Goal: Transaction & Acquisition: Purchase product/service

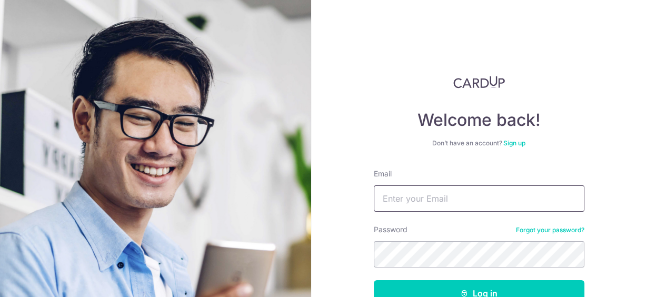
click at [446, 202] on input "Email" at bounding box center [479, 198] width 211 height 26
type input "pcheung1668@gmail.com"
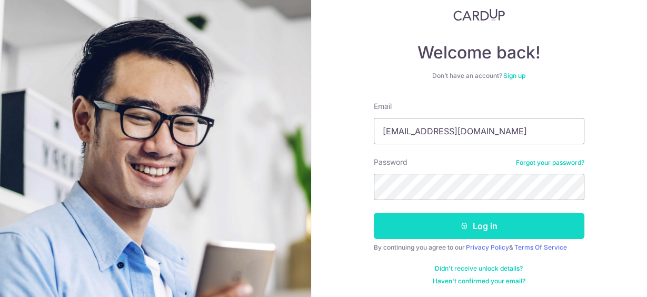
click at [454, 222] on button "Log in" at bounding box center [479, 226] width 211 height 26
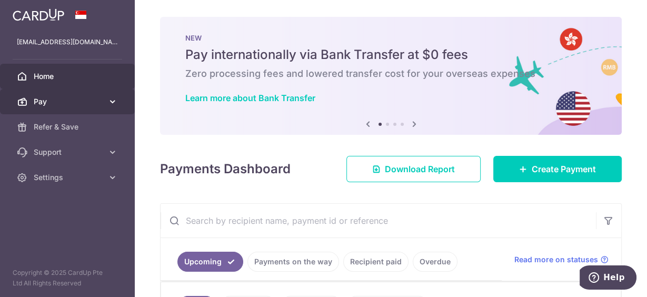
click at [31, 104] on link "Pay" at bounding box center [67, 101] width 135 height 25
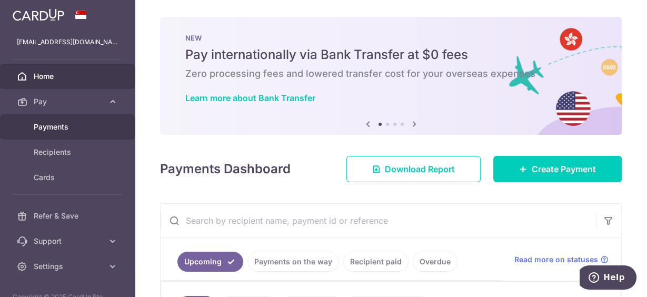
click at [58, 129] on span "Payments" at bounding box center [68, 127] width 69 height 11
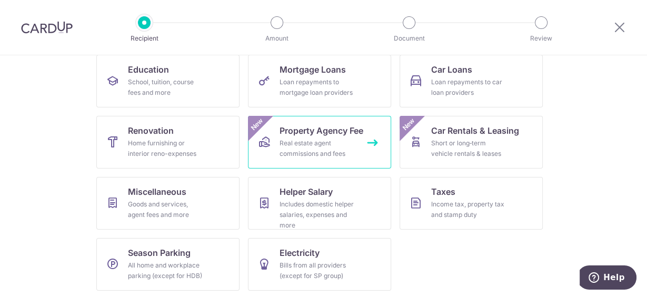
scroll to position [173, 0]
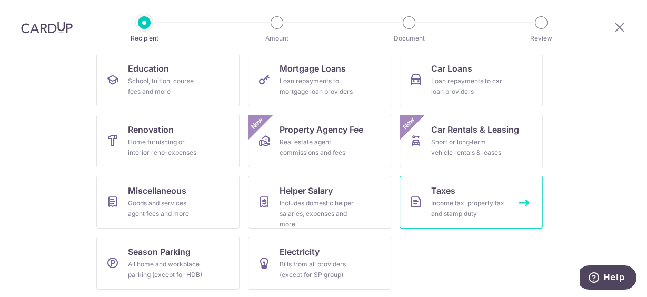
click at [446, 191] on span "Taxes" at bounding box center [443, 190] width 24 height 13
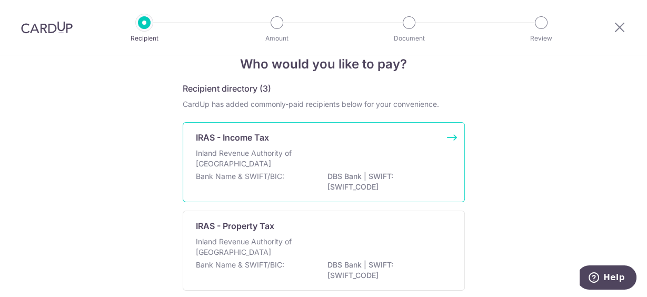
scroll to position [42, 0]
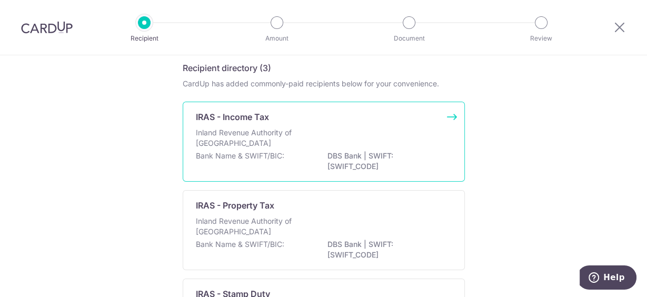
click at [256, 122] on p "IRAS - Income Tax" at bounding box center [232, 117] width 73 height 13
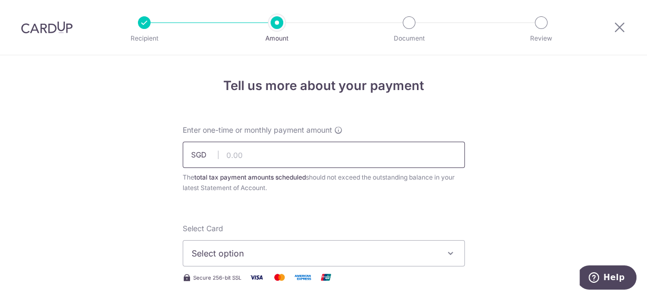
click at [226, 155] on input "text" at bounding box center [324, 155] width 282 height 26
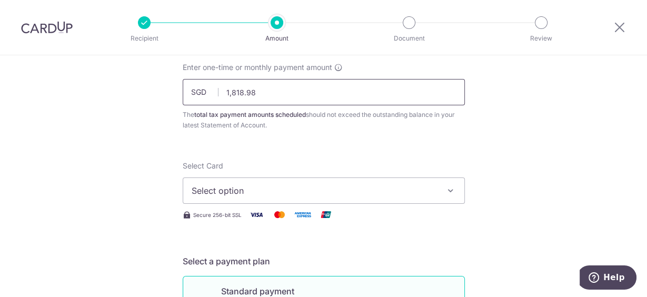
scroll to position [84, 0]
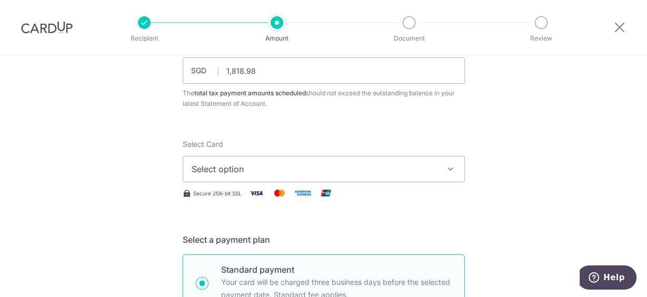
type input "1,818.98"
click at [265, 170] on span "Select option" at bounding box center [314, 169] width 245 height 13
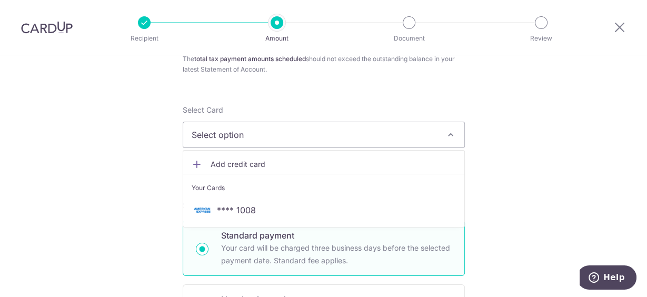
scroll to position [168, 0]
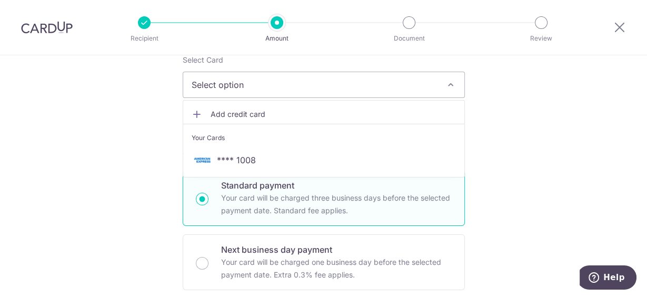
click at [236, 114] on span "Add credit card" at bounding box center [333, 114] width 245 height 11
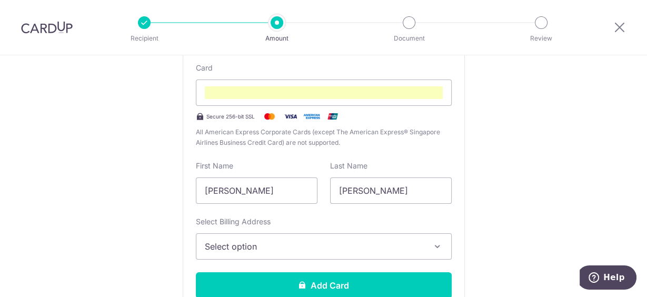
scroll to position [295, 0]
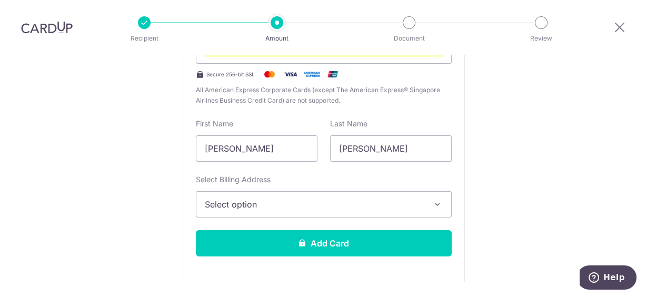
click at [299, 205] on span "Select option" at bounding box center [314, 204] width 219 height 13
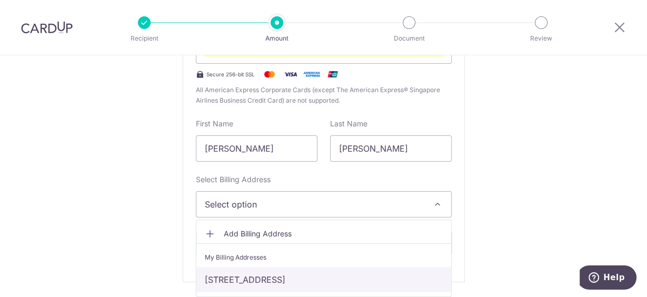
click at [288, 278] on link "84 Corporation Road , #12-07 Lakeholmz, Singapore, Singapore-649821" at bounding box center [323, 279] width 255 height 25
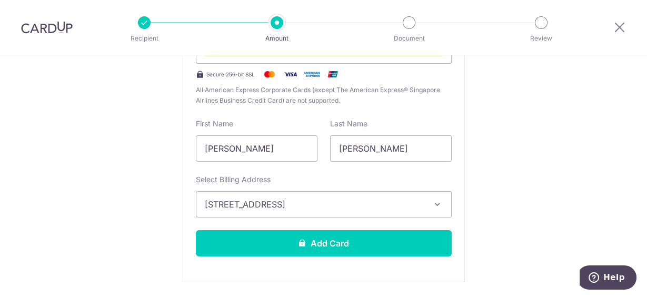
click at [438, 204] on icon "button" at bounding box center [437, 204] width 11 height 11
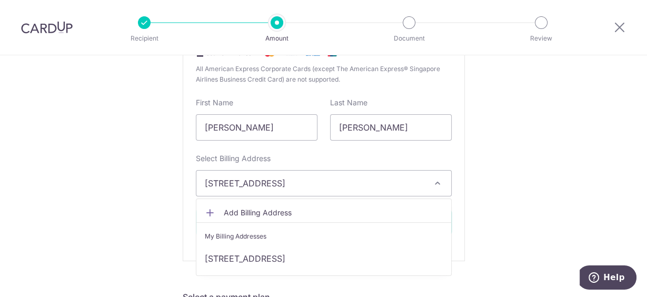
scroll to position [379, 0]
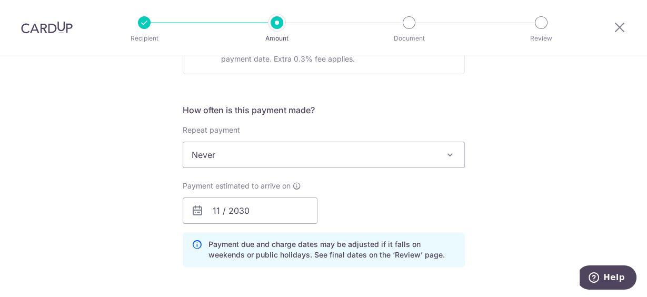
scroll to position [674, 0]
click at [242, 210] on input "11 / 2030" at bounding box center [250, 210] width 135 height 26
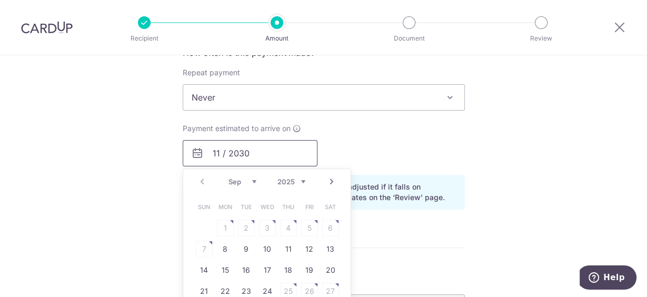
scroll to position [758, 0]
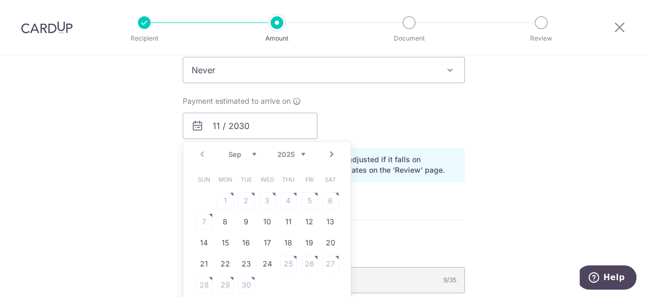
click at [200, 150] on div "Prev Next Sep Oct Nov Dec 2025 2026" at bounding box center [266, 154] width 167 height 25
click at [224, 218] on link "8" at bounding box center [225, 221] width 17 height 17
type input "08/09/2025"
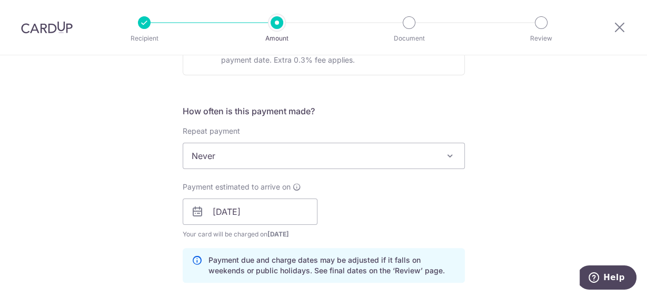
scroll to position [674, 0]
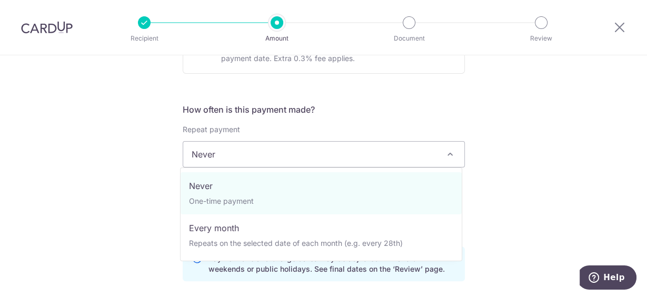
click at [283, 155] on span "Never" at bounding box center [323, 154] width 281 height 25
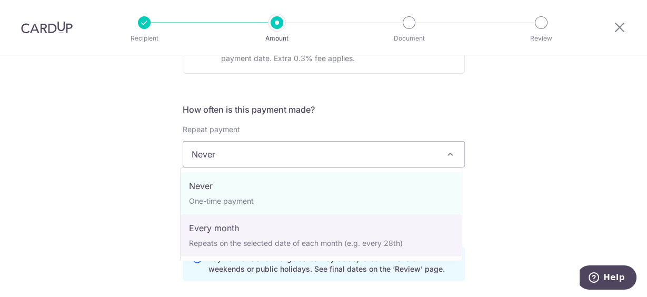
select select "3"
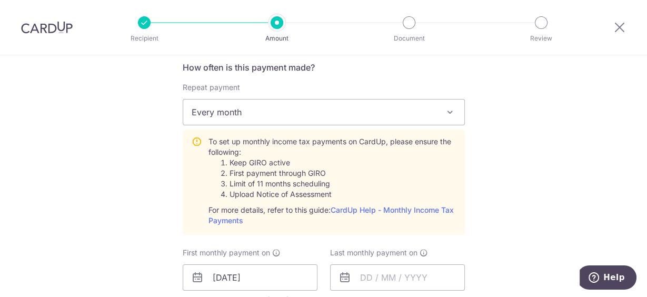
scroll to position [800, 0]
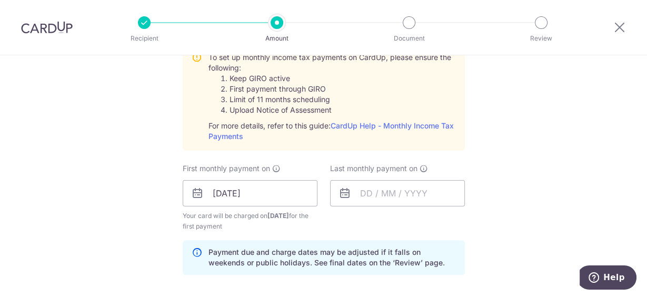
click at [193, 191] on icon at bounding box center [197, 193] width 13 height 13
click at [229, 189] on input "08/09/2025" at bounding box center [250, 193] width 135 height 26
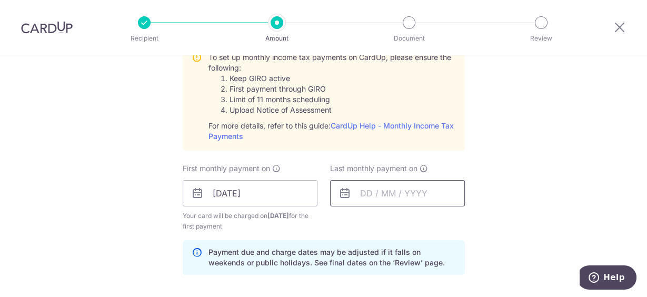
click at [400, 192] on input "text" at bounding box center [397, 193] width 135 height 26
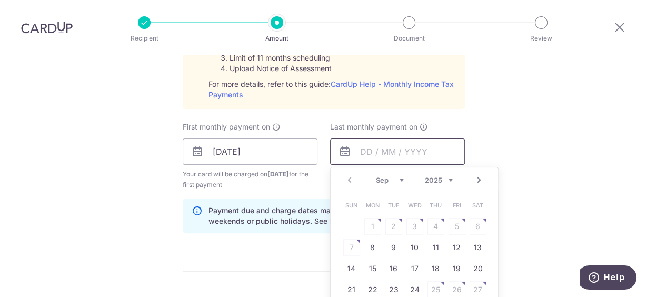
scroll to position [842, 0]
click at [397, 175] on select "Sep Oct Nov Dec" at bounding box center [390, 179] width 28 height 8
click at [445, 175] on select "2025 2026" at bounding box center [439, 179] width 28 height 8
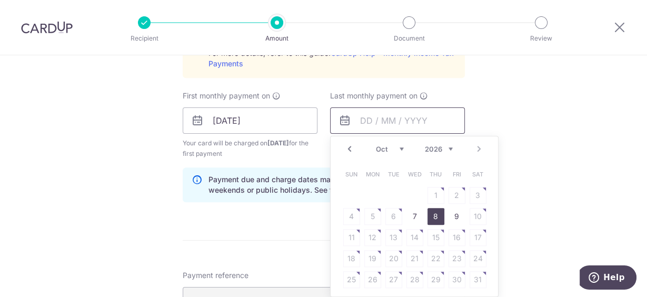
scroll to position [926, 0]
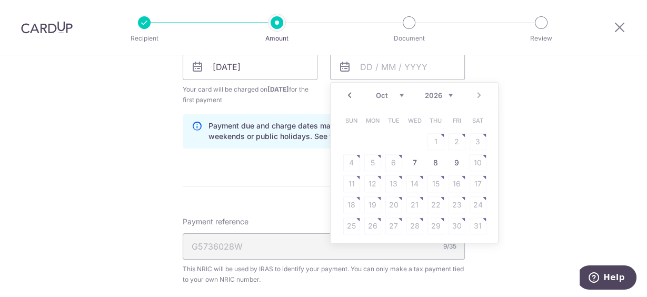
click at [393, 91] on select "Jan Feb Mar Apr May Jun Jul Aug Sep Oct" at bounding box center [390, 95] width 28 height 8
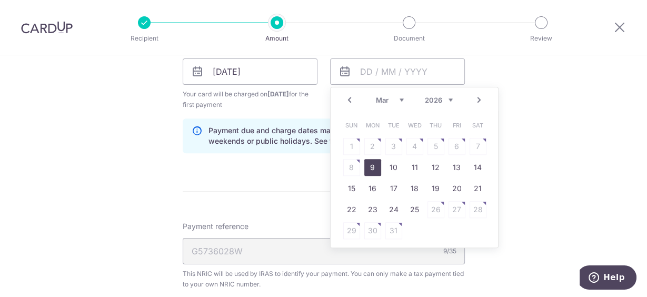
click at [366, 162] on link "9" at bounding box center [372, 167] width 17 height 17
type input "09/03/2026"
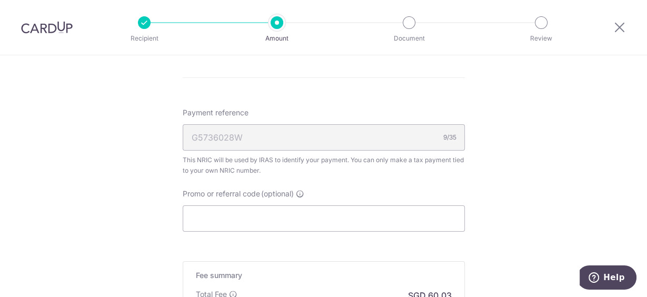
scroll to position [1048, 0]
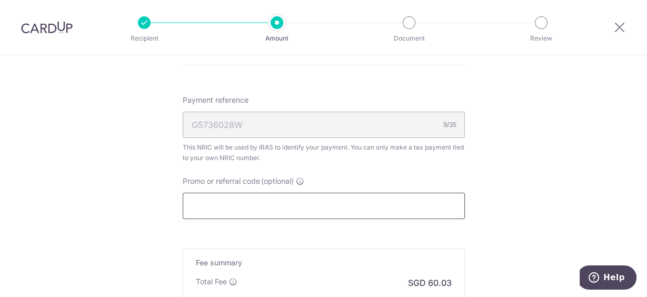
click at [258, 203] on input "Promo or referral code (optional)" at bounding box center [324, 206] width 282 height 26
click at [197, 198] on input "Promo or referral code (optional)" at bounding box center [324, 206] width 282 height 26
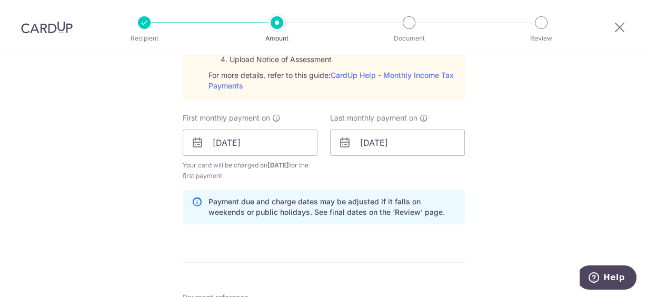
scroll to position [767, 0]
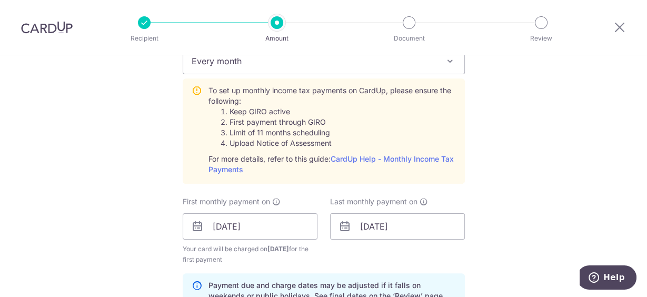
type input "VTAX25R"
click at [341, 225] on icon at bounding box center [344, 226] width 13 height 13
click at [371, 223] on input "09/03/2026" at bounding box center [397, 226] width 135 height 26
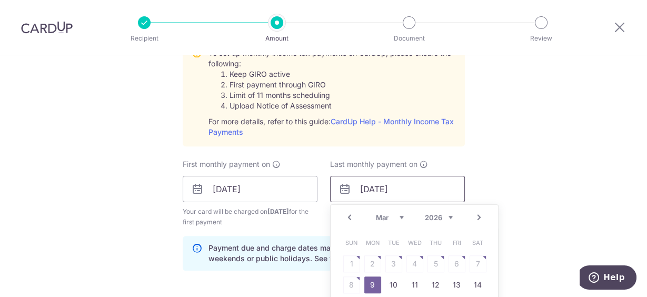
scroll to position [851, 0]
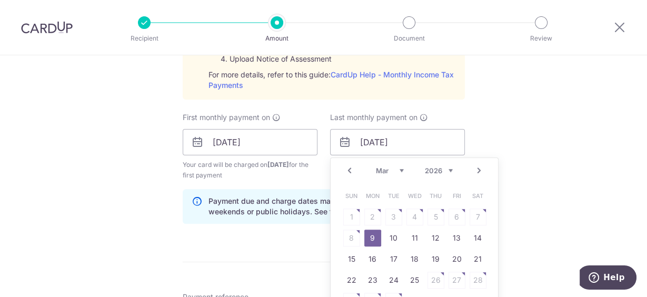
click at [349, 168] on link "Prev" at bounding box center [349, 170] width 13 height 13
click at [367, 234] on link "9" at bounding box center [372, 237] width 17 height 17
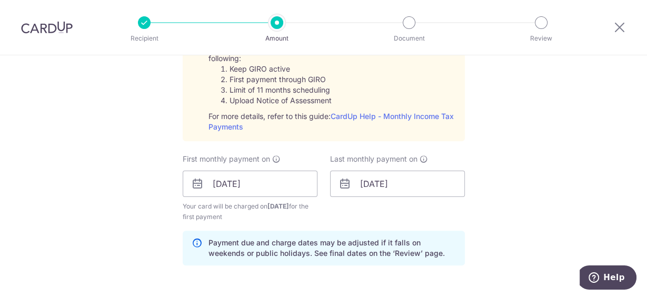
scroll to position [809, 0]
click at [341, 183] on icon at bounding box center [344, 184] width 13 height 13
click at [366, 183] on input "09/02/2026" at bounding box center [397, 184] width 135 height 26
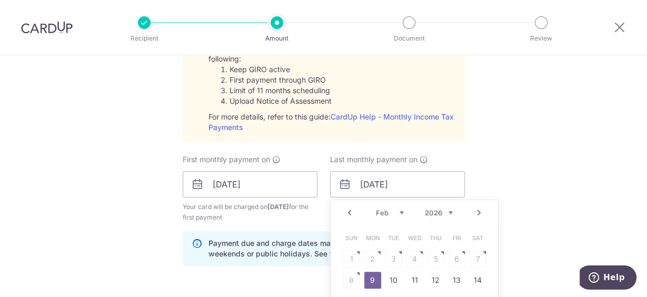
click at [400, 209] on select "Jan Feb Mar Apr May Jun Jul Aug Sep Oct" at bounding box center [390, 212] width 28 height 8
click at [369, 276] on link "9" at bounding box center [372, 280] width 17 height 17
type input "09/03/2026"
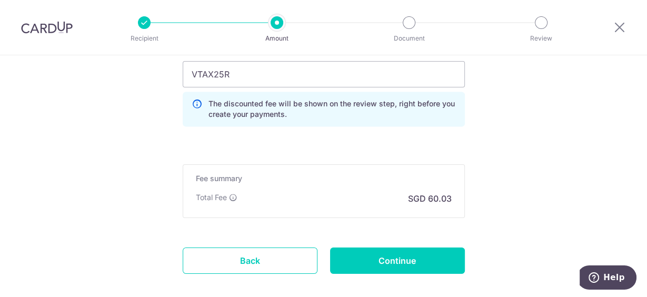
scroll to position [1230, 0]
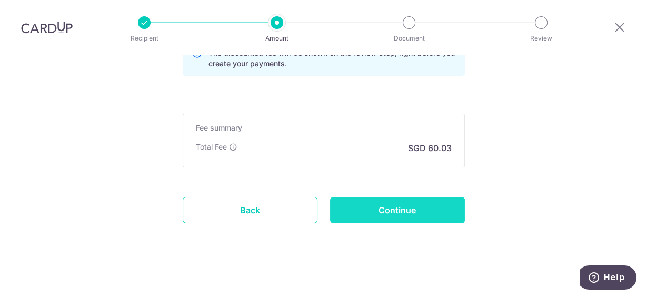
click at [394, 207] on input "Continue" at bounding box center [397, 210] width 135 height 26
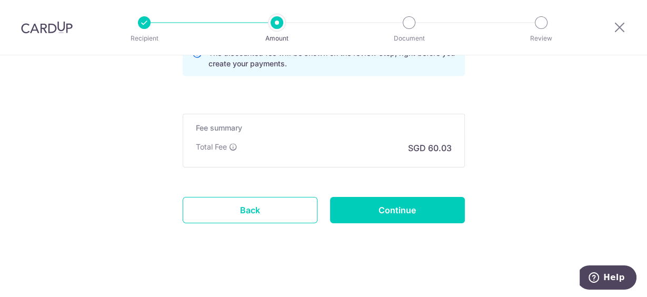
type input "Create Schedule"
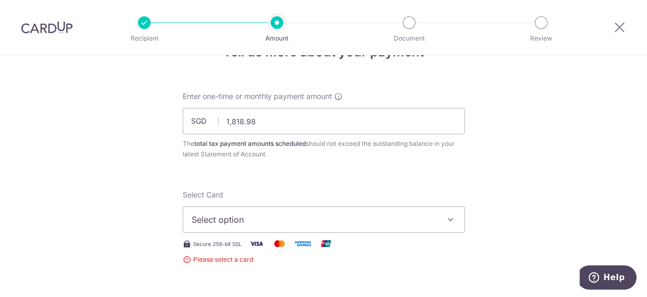
scroll to position [84, 0]
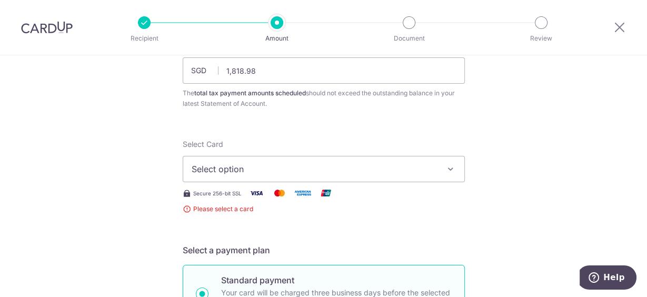
click at [245, 172] on span "Select option" at bounding box center [314, 169] width 245 height 13
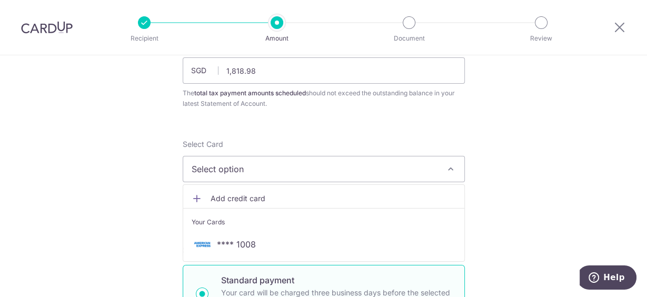
click at [246, 197] on span "Add credit card" at bounding box center [333, 198] width 245 height 11
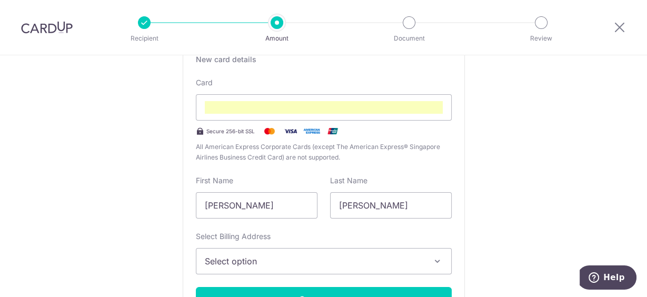
scroll to position [253, 0]
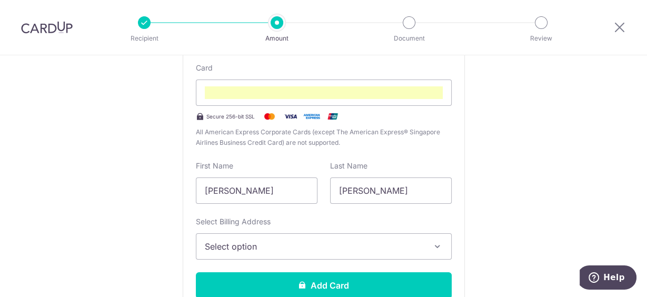
click at [450, 153] on div "New card details Card Secure 256-bit SSL All American Express Corporate Cards (…" at bounding box center [324, 173] width 282 height 302
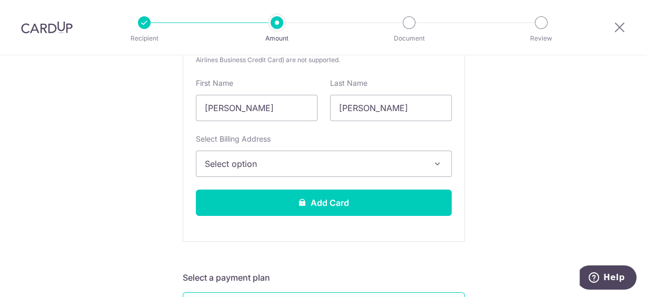
scroll to position [337, 0]
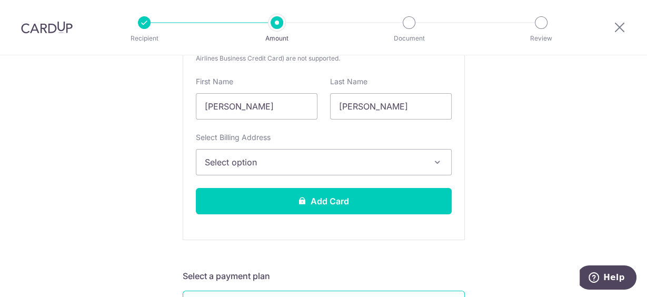
click at [298, 165] on span "Select option" at bounding box center [314, 162] width 219 height 13
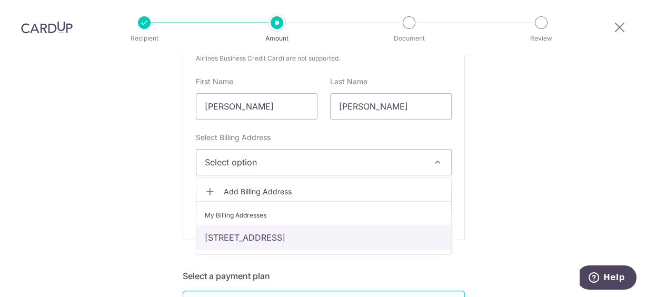
click at [267, 239] on link "84 Corporation Road , #12-07 Lakeholmz, Singapore, Singapore-649821" at bounding box center [323, 237] width 255 height 25
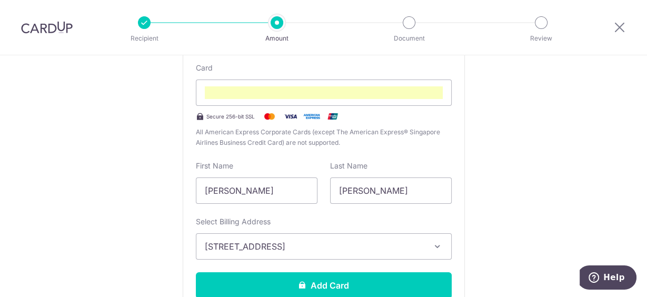
scroll to position [295, 0]
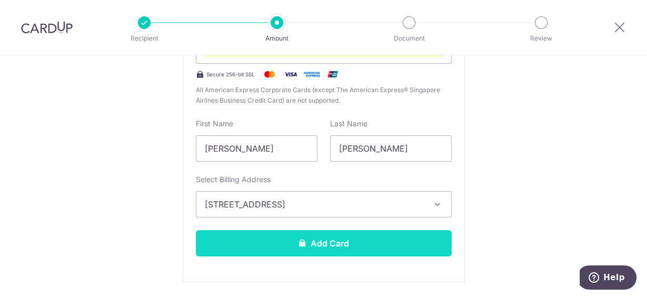
click at [326, 243] on button "Add Card" at bounding box center [324, 243] width 256 height 26
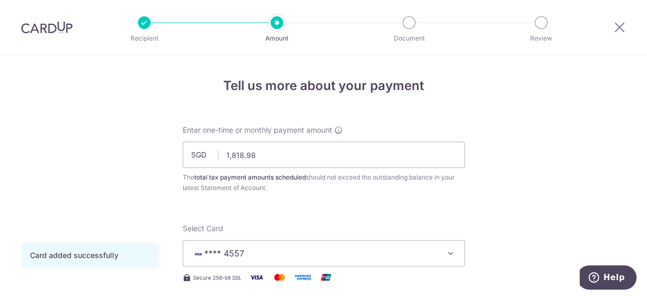
scroll to position [84, 0]
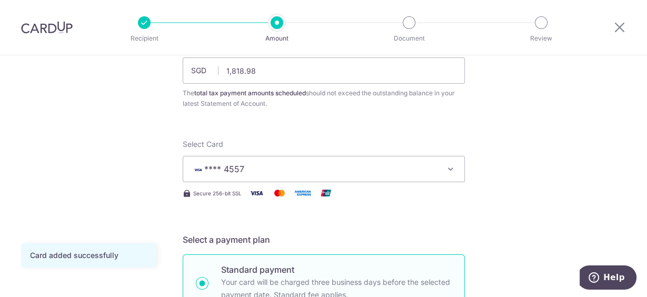
click at [445, 167] on icon "button" at bounding box center [450, 169] width 11 height 11
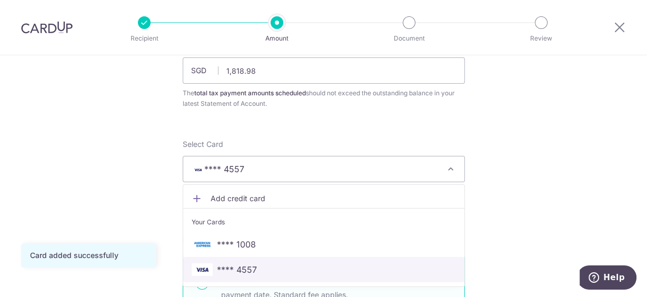
click at [248, 264] on span "**** 4557" at bounding box center [237, 269] width 40 height 13
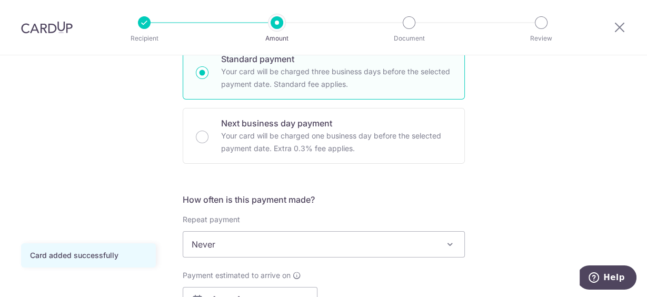
scroll to position [337, 0]
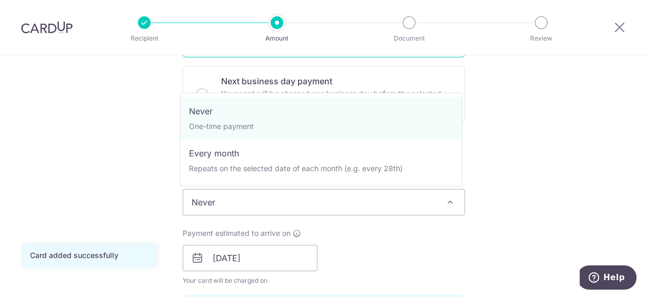
click at [252, 200] on span "Never" at bounding box center [323, 201] width 281 height 25
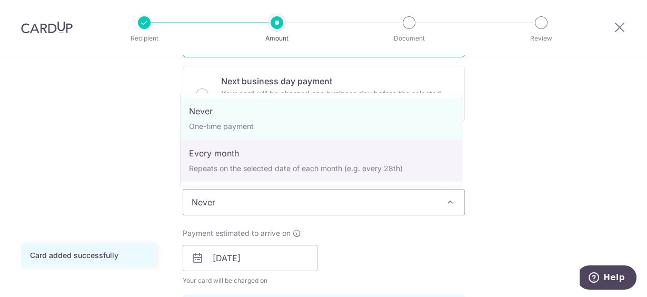
select select "3"
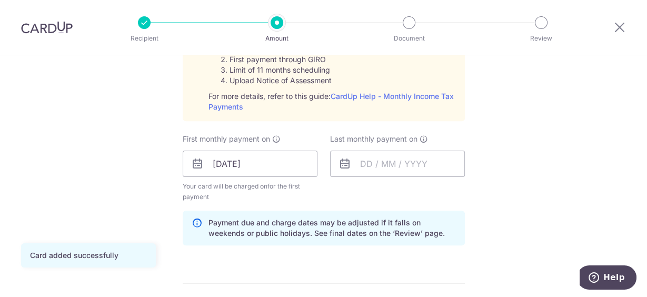
scroll to position [547, 0]
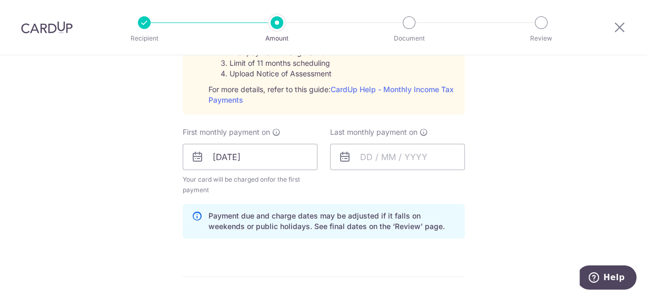
click at [192, 159] on icon at bounding box center [197, 157] width 13 height 13
click at [209, 157] on input "08/09/2025" at bounding box center [250, 157] width 135 height 26
click at [375, 158] on input "text" at bounding box center [397, 157] width 135 height 26
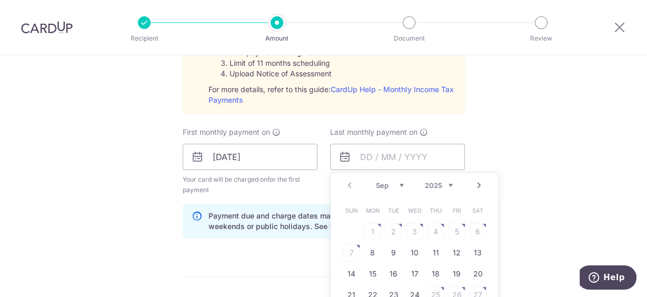
click at [397, 183] on select "Sep Oct Nov Dec" at bounding box center [390, 185] width 28 height 8
click at [435, 184] on select "2025 2026" at bounding box center [439, 185] width 28 height 8
click at [386, 183] on select "Jan Feb Mar Apr May Jun Jul Aug Sep Oct" at bounding box center [390, 185] width 28 height 8
click at [371, 251] on link "9" at bounding box center [372, 252] width 17 height 17
type input "[DATE]"
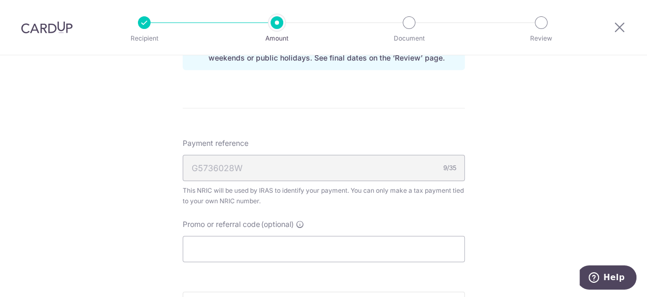
scroll to position [800, 0]
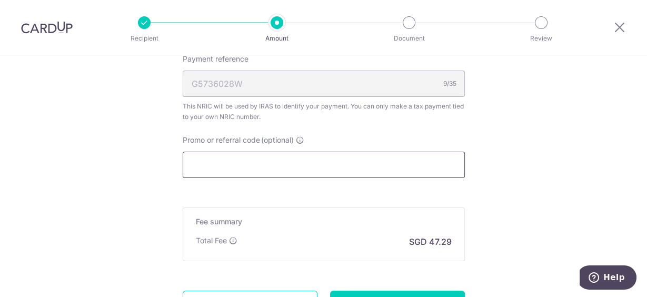
click at [211, 168] on input "Promo or referral code (optional)" at bounding box center [324, 165] width 282 height 26
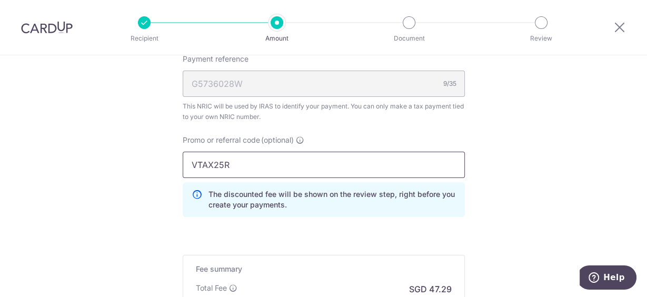
type input "VTAX25R"
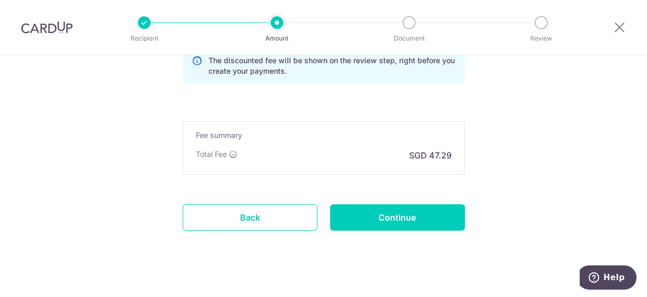
scroll to position [943, 0]
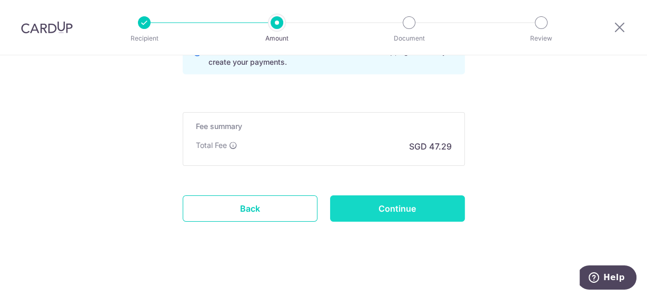
click at [399, 207] on input "Continue" at bounding box center [397, 208] width 135 height 26
type input "Create Schedule"
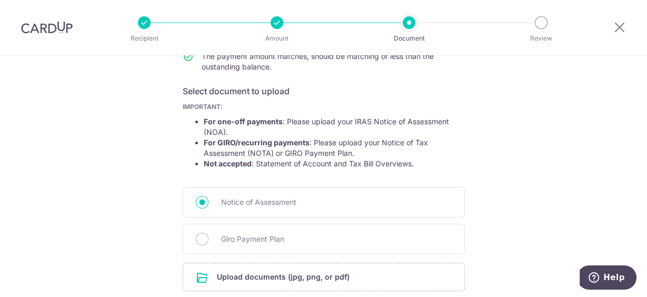
scroll to position [211, 0]
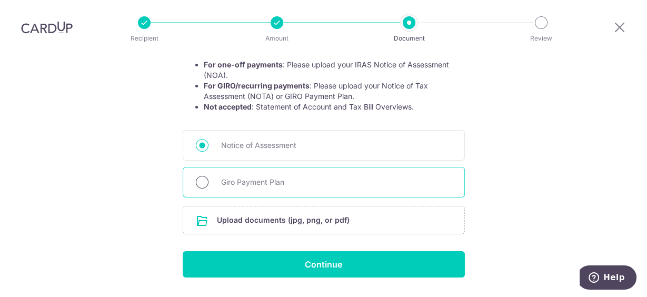
click at [202, 181] on input "Giro Payment Plan" at bounding box center [202, 182] width 13 height 13
radio input "true"
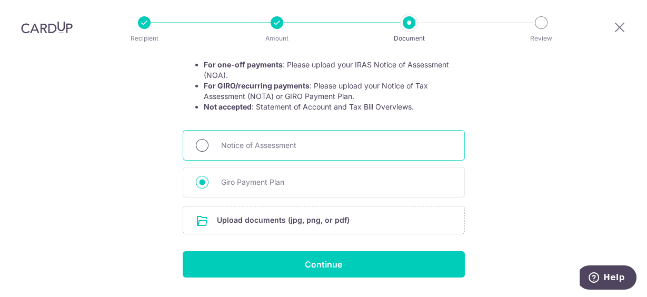
click at [201, 146] on input "Notice of Assessment" at bounding box center [202, 145] width 13 height 13
radio input "true"
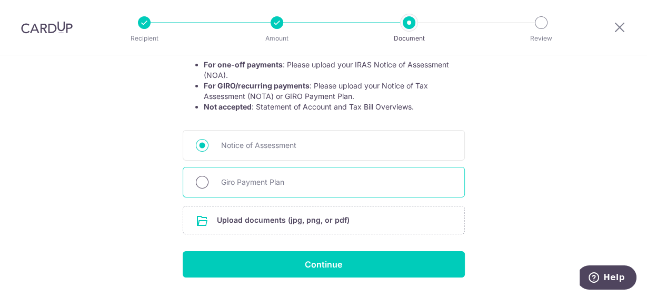
click at [199, 182] on input "Giro Payment Plan" at bounding box center [202, 182] width 13 height 13
radio input "true"
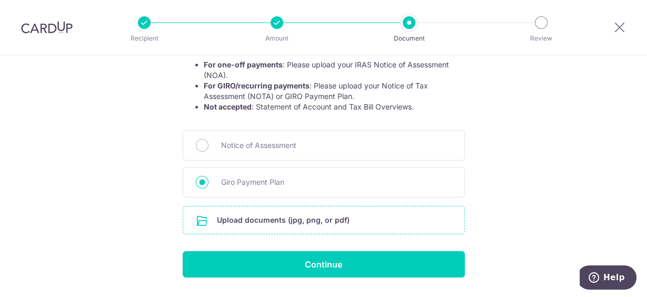
click at [285, 219] on input "file" at bounding box center [323, 219] width 281 height 27
click at [272, 217] on input "file" at bounding box center [323, 219] width 281 height 27
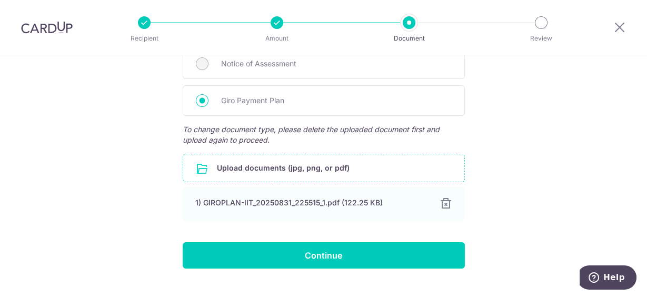
scroll to position [311, 0]
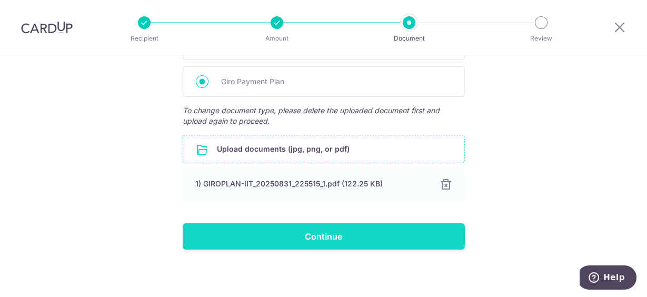
click at [309, 241] on input "Continue" at bounding box center [324, 236] width 282 height 26
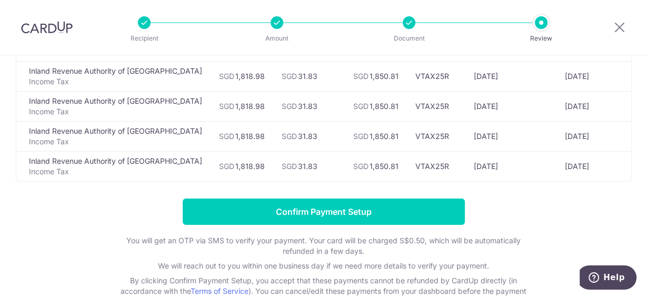
scroll to position [211, 0]
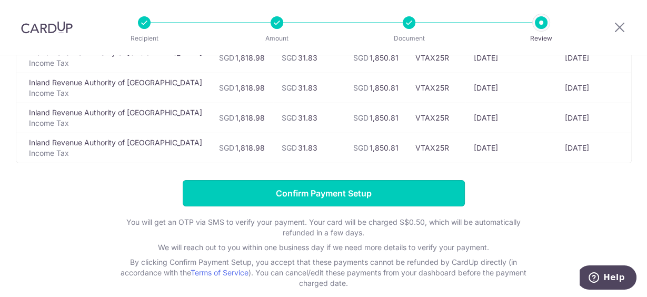
click at [334, 196] on input "Confirm Payment Setup" at bounding box center [324, 193] width 282 height 26
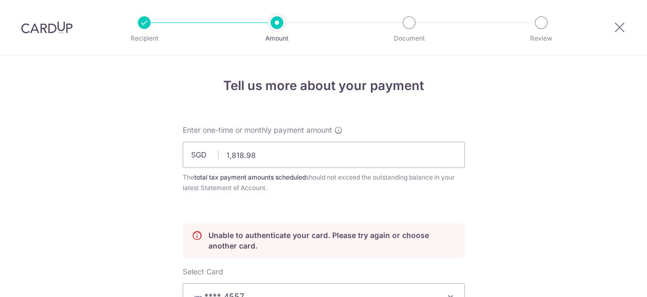
scroll to position [167, 0]
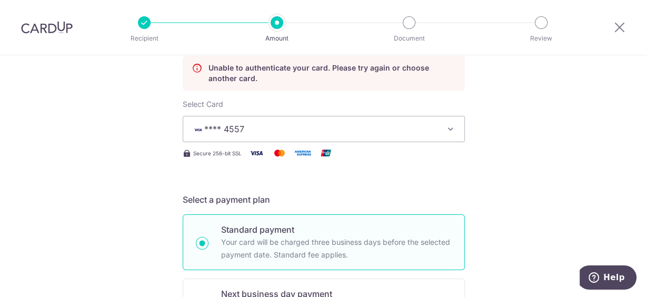
click at [326, 133] on span "**** 4557" at bounding box center [314, 129] width 245 height 13
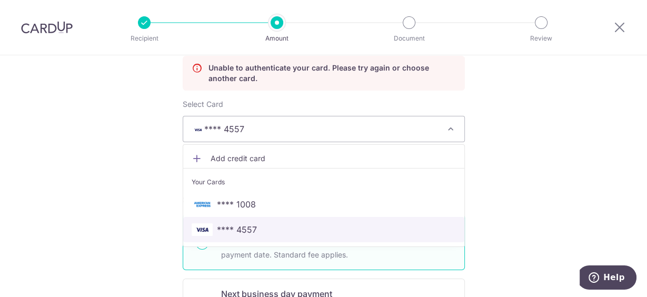
click at [284, 223] on span "**** 4557" at bounding box center [324, 229] width 264 height 13
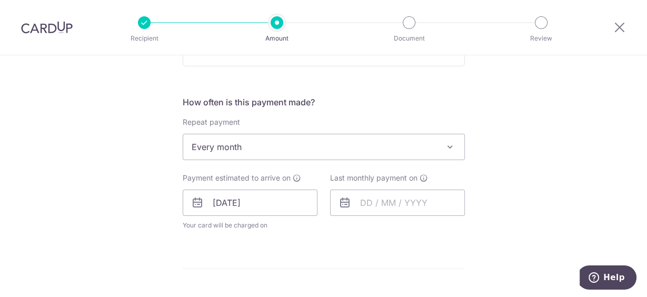
scroll to position [462, 0]
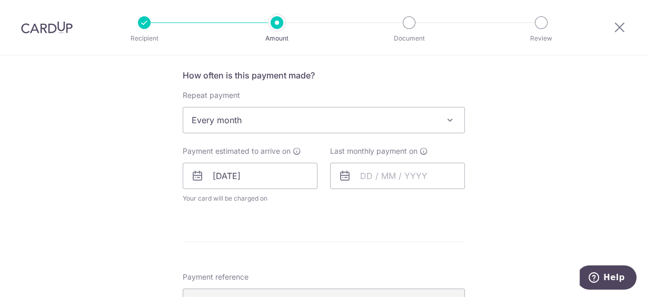
click at [346, 175] on icon at bounding box center [344, 175] width 13 height 13
click at [364, 173] on input "text" at bounding box center [397, 176] width 135 height 26
click at [439, 201] on select "2025 2026" at bounding box center [439, 204] width 28 height 8
click at [396, 203] on select "Jan Feb Mar Apr May Jun Jul Aug Sep Oct" at bounding box center [390, 204] width 28 height 8
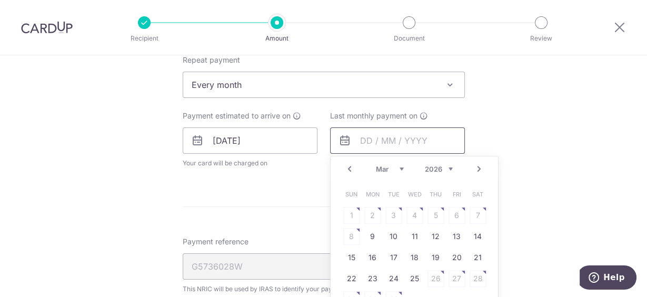
scroll to position [546, 0]
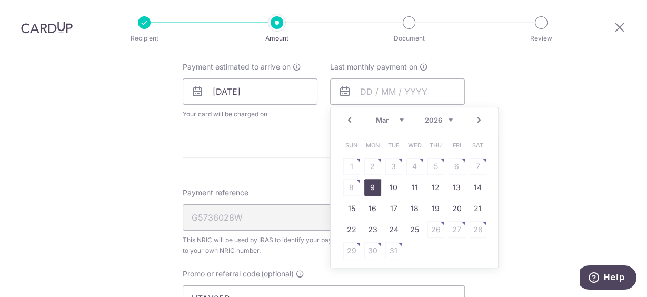
click at [371, 184] on link "9" at bounding box center [372, 187] width 17 height 17
type input "09/03/2026"
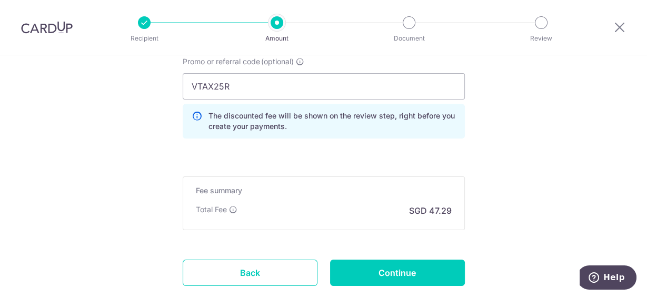
scroll to position [841, 0]
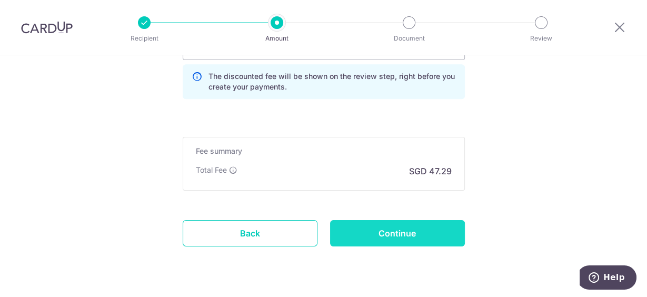
click at [387, 232] on input "Continue" at bounding box center [397, 233] width 135 height 26
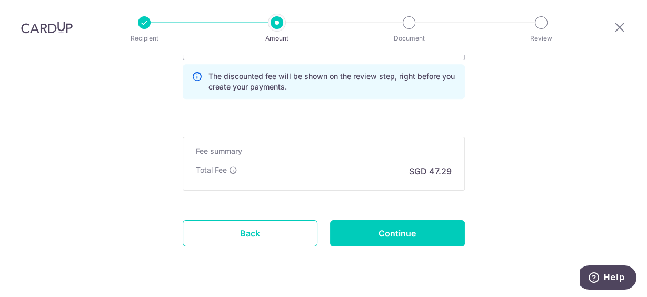
type input "Update Schedule"
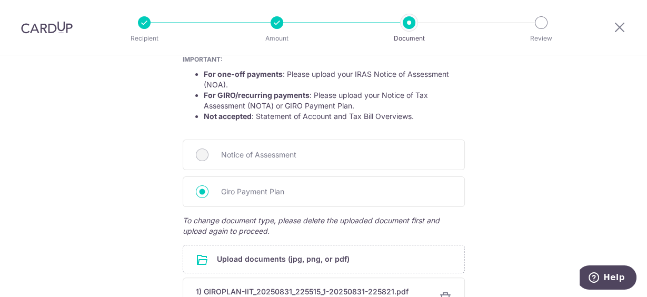
scroll to position [211, 0]
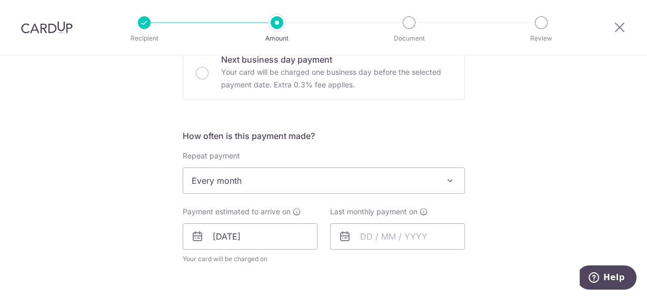
scroll to position [421, 0]
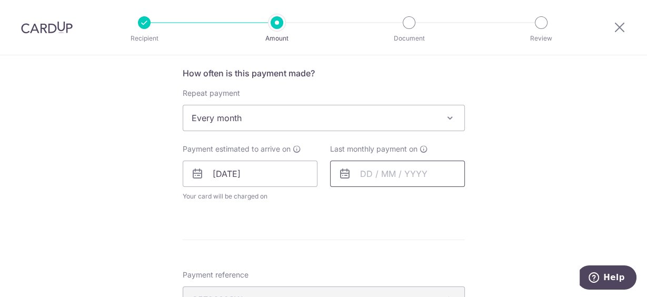
click at [349, 175] on input "text" at bounding box center [397, 174] width 135 height 26
click at [396, 198] on select "Sep Oct Nov Dec" at bounding box center [390, 202] width 28 height 8
click at [438, 202] on select "2025 2026" at bounding box center [439, 202] width 28 height 8
click at [393, 203] on select "Jan Feb Mar Apr May Jun Jul Aug Sep Oct" at bounding box center [390, 202] width 28 height 8
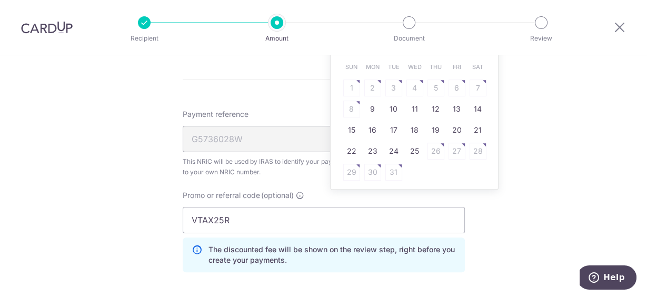
scroll to position [589, 0]
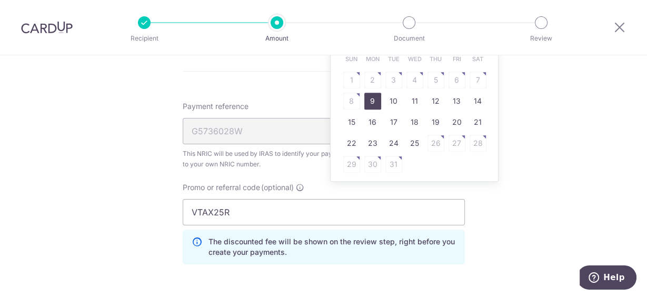
click at [368, 100] on link "9" at bounding box center [372, 101] width 17 height 17
type input "09/03/2026"
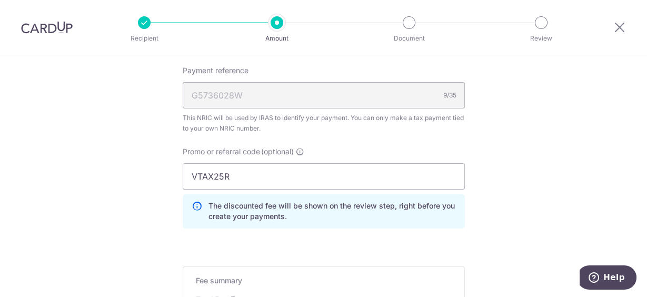
scroll to position [674, 0]
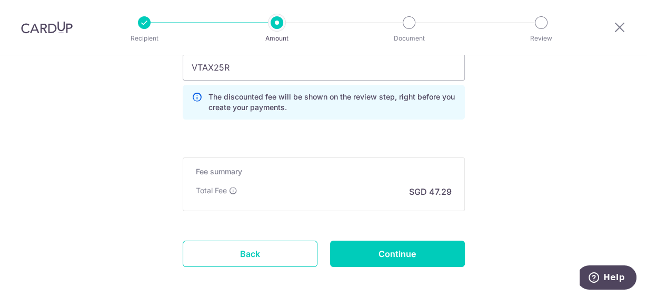
scroll to position [823, 0]
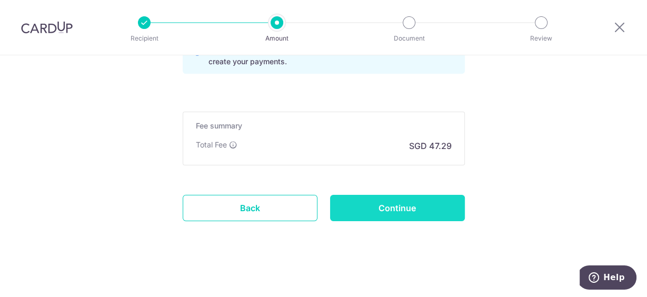
click at [399, 207] on input "Continue" at bounding box center [397, 208] width 135 height 26
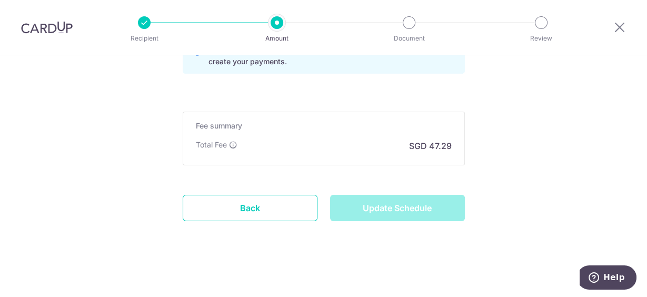
type input "Update Schedule"
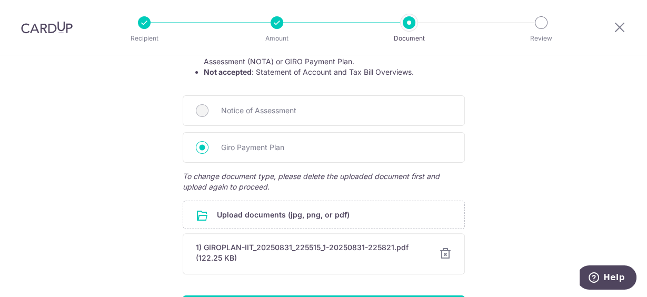
scroll to position [295, 0]
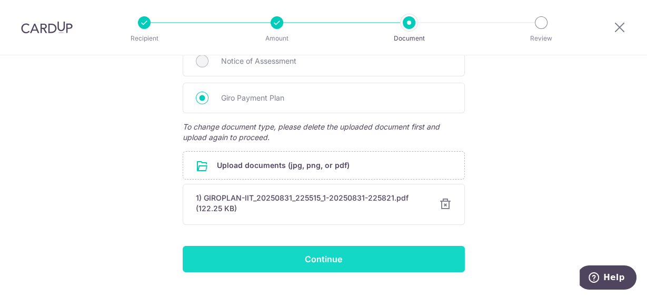
click at [332, 260] on input "Continue" at bounding box center [324, 259] width 282 height 26
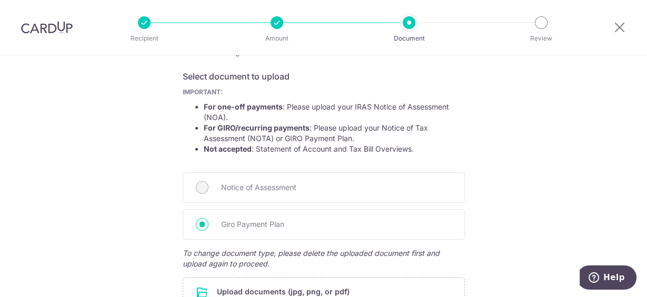
scroll to position [0, 0]
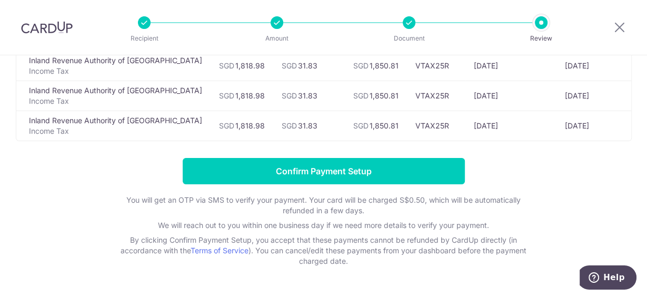
scroll to position [253, 0]
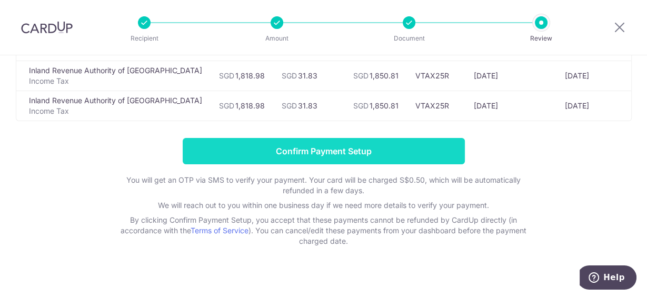
click at [322, 157] on input "Confirm Payment Setup" at bounding box center [324, 151] width 282 height 26
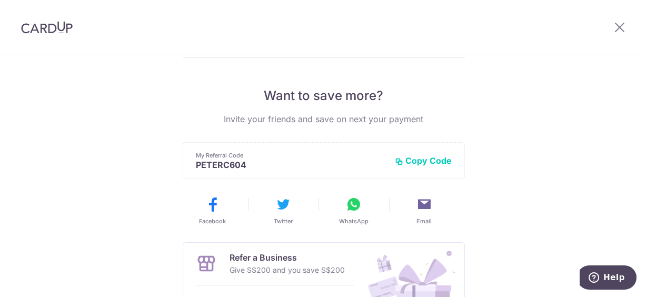
scroll to position [277, 0]
